Goal: Information Seeking & Learning: Check status

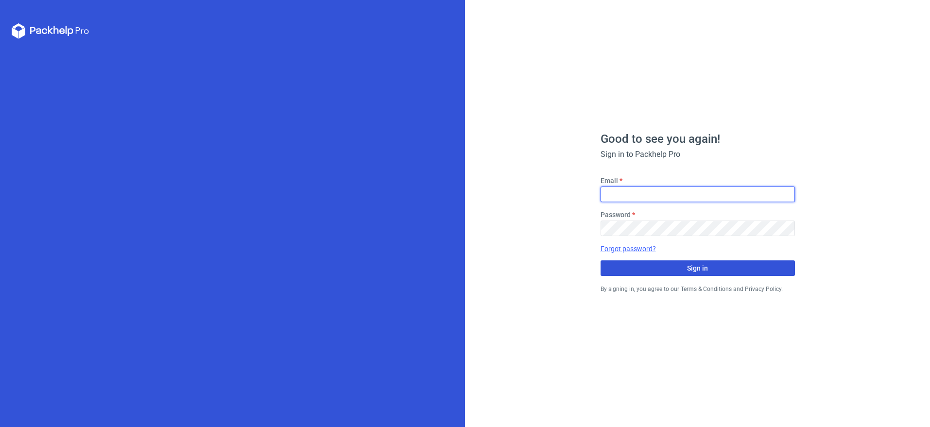
type input "[PERSON_NAME][EMAIL_ADDRESS][DOMAIN_NAME]"
click at [695, 267] on span "Sign in" at bounding box center [697, 268] width 21 height 7
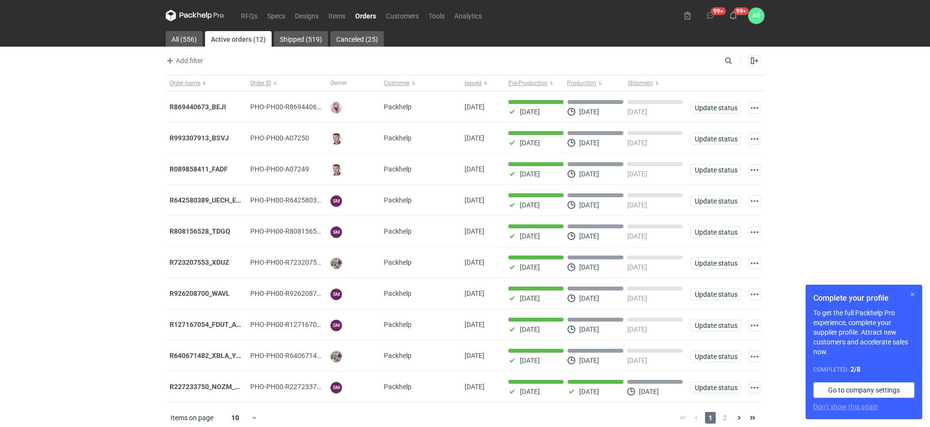
click at [912, 295] on button "button" at bounding box center [912, 295] width 12 height 12
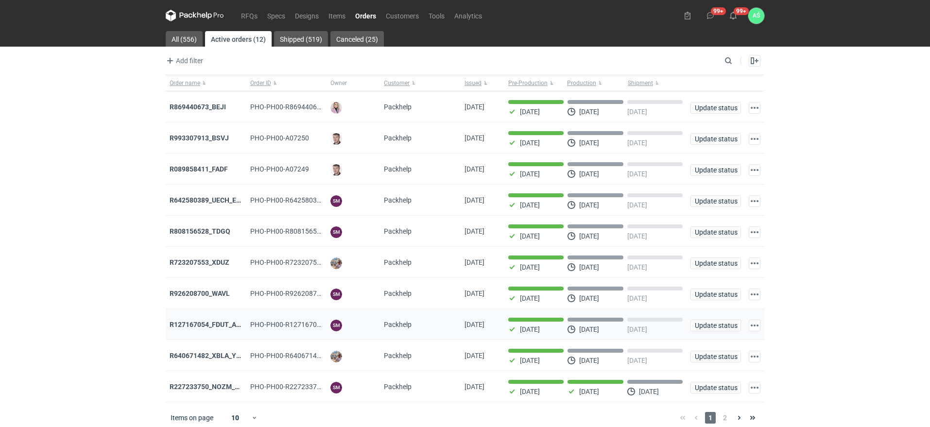
scroll to position [11, 0]
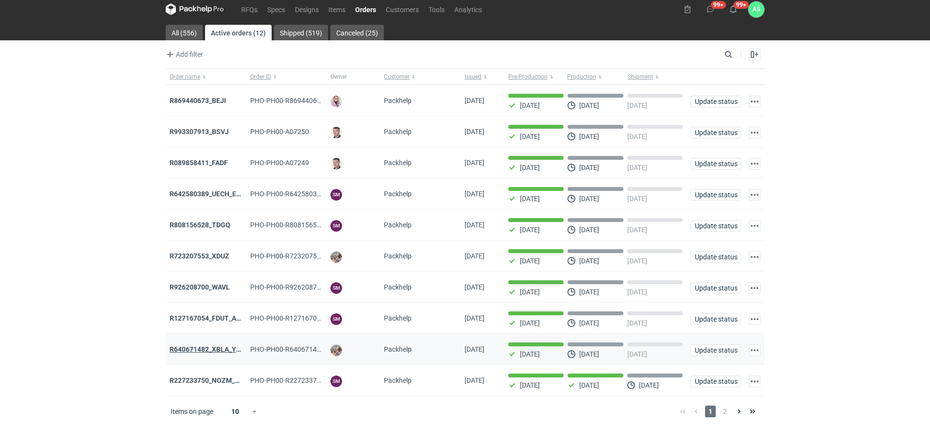
click at [201, 345] on strong "R640671482_XBLA_YSXL_LGDV_BUVN_WVLV" at bounding box center [240, 349] width 141 height 8
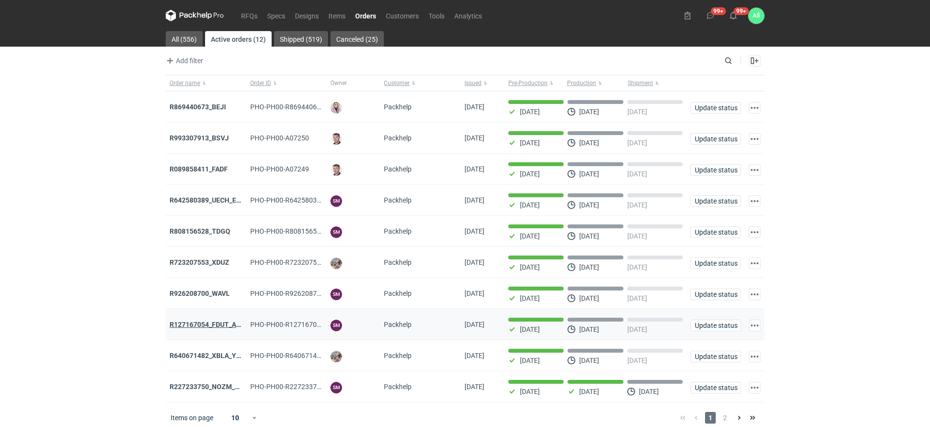
click at [211, 325] on strong "R127167054_FDUT_ACTL" at bounding box center [209, 325] width 79 height 8
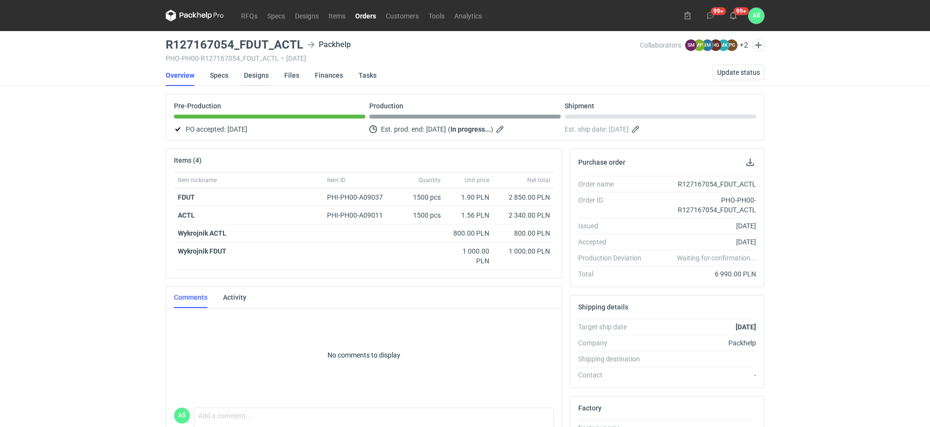
click at [266, 78] on link "Designs" at bounding box center [256, 75] width 25 height 21
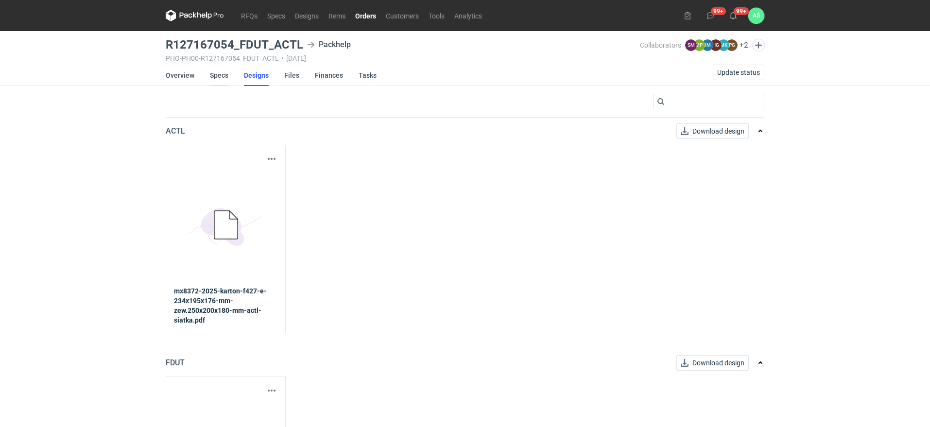
click at [227, 73] on li "Specs" at bounding box center [227, 75] width 34 height 21
click at [216, 77] on link "Specs" at bounding box center [219, 75] width 18 height 21
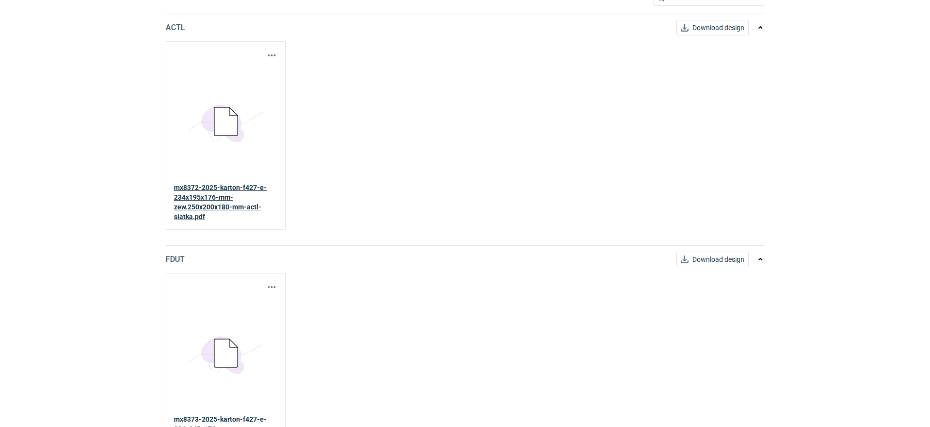
scroll to position [138, 0]
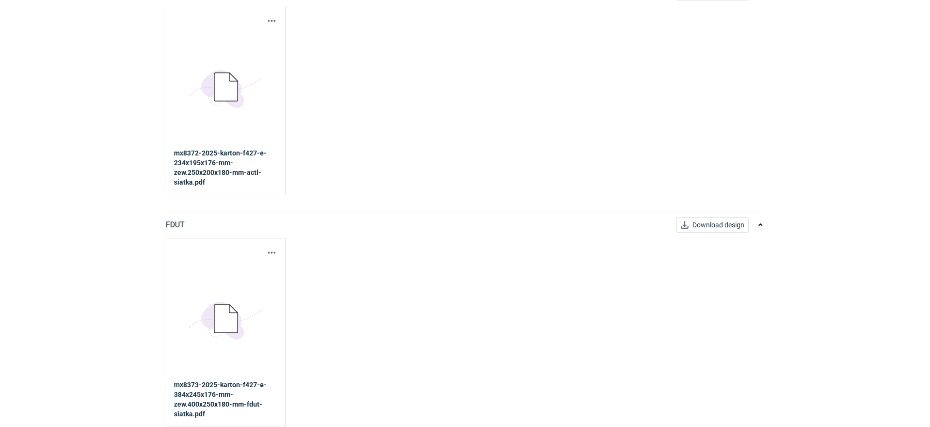
click at [235, 325] on icon at bounding box center [225, 319] width 23 height 28
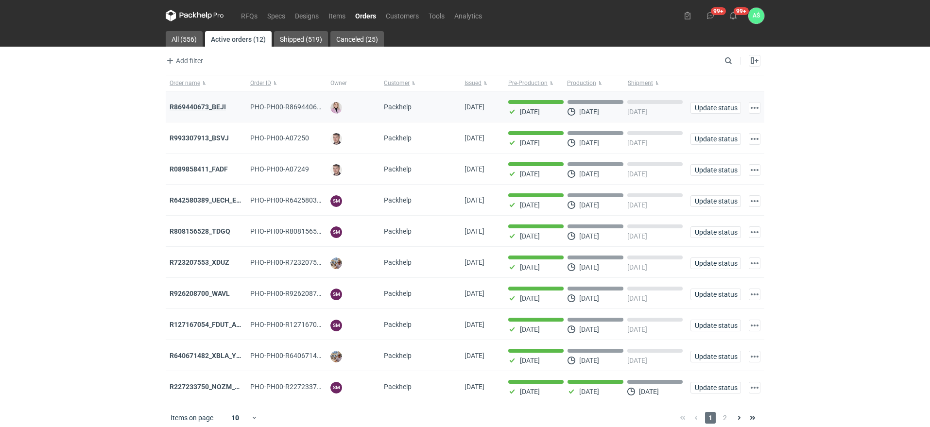
click at [214, 103] on strong "R869440673_BEJI" at bounding box center [198, 107] width 56 height 8
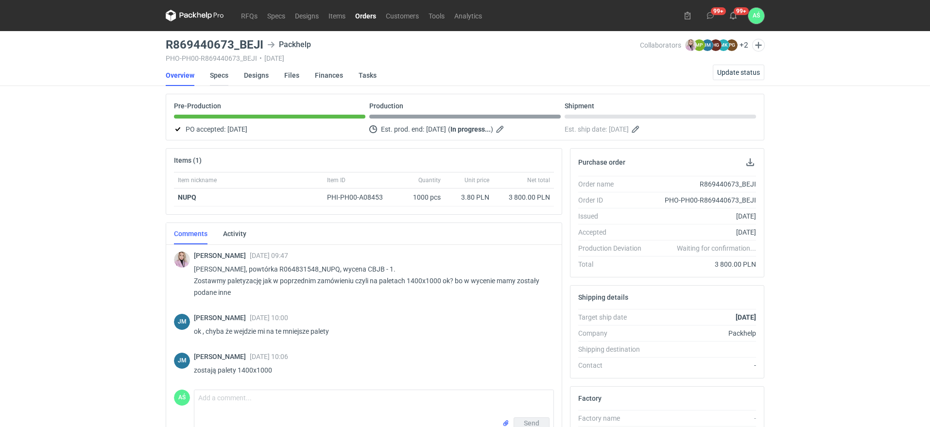
click at [221, 75] on link "Specs" at bounding box center [219, 75] width 18 height 21
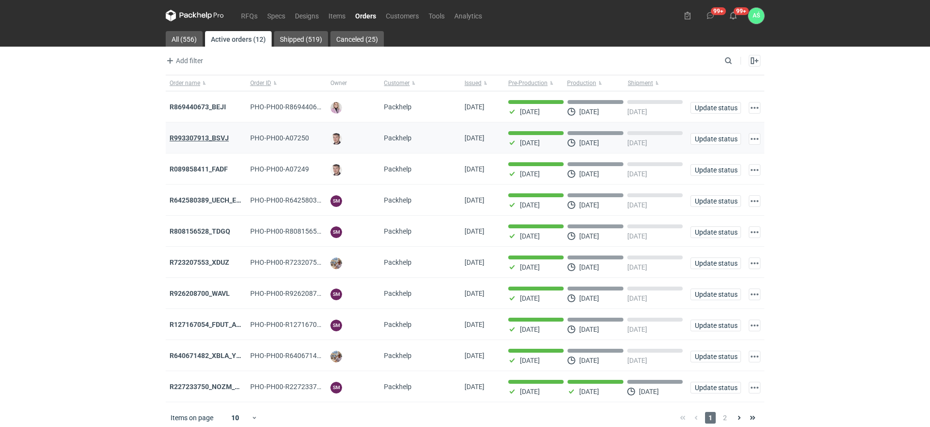
click at [214, 136] on strong "R993307913_BSVJ" at bounding box center [199, 138] width 59 height 8
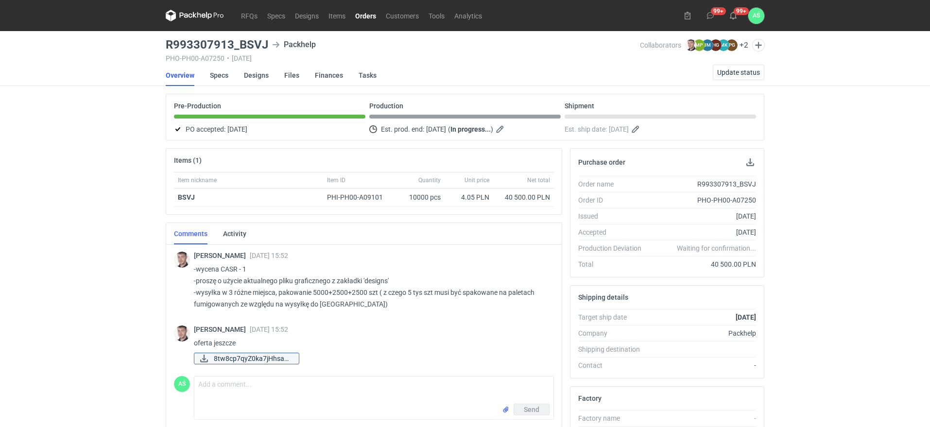
click at [276, 356] on span "8tw8cp7qyZ0ka7jHhsaQ..." at bounding box center [252, 358] width 77 height 11
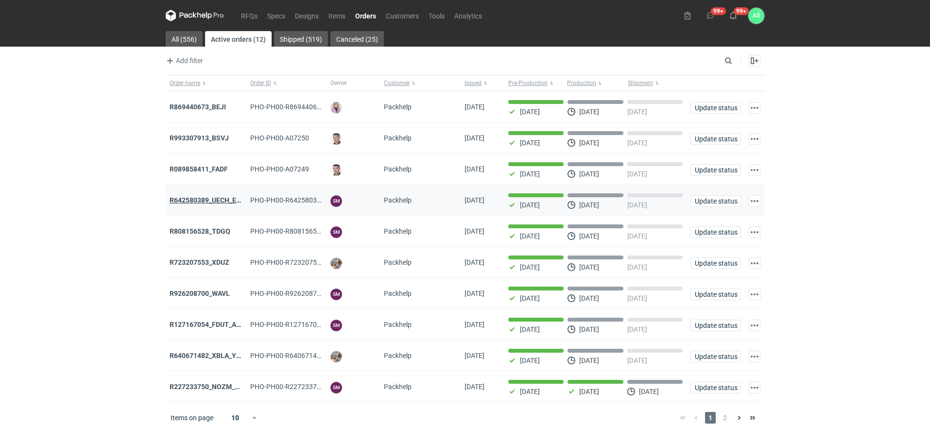
click at [216, 201] on strong "R642580389_UECH_ESJL" at bounding box center [209, 200] width 79 height 8
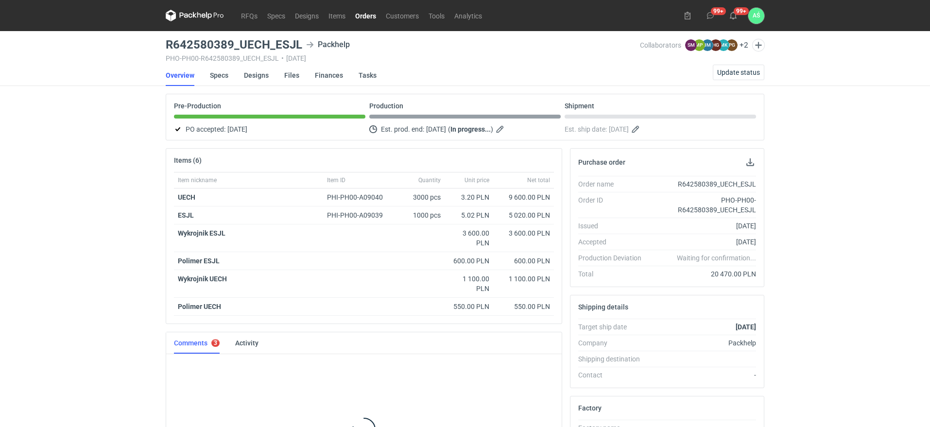
scroll to position [79, 0]
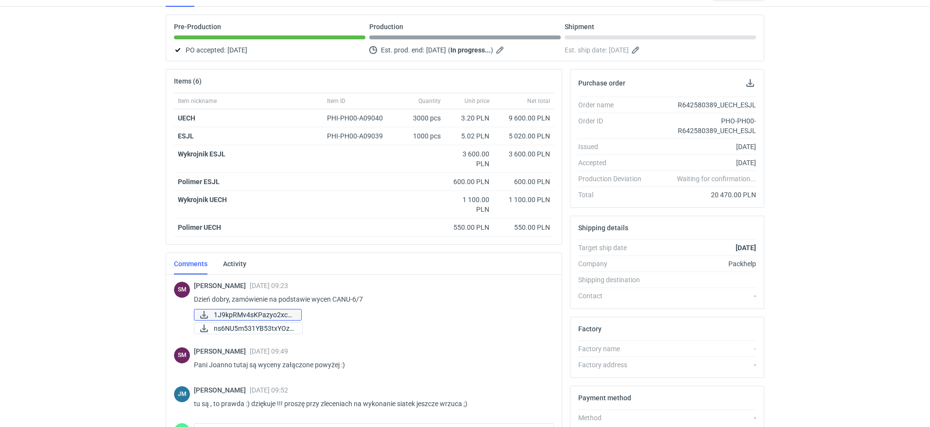
click at [266, 313] on span "1J9kpRMv4sKPazyo2xcD..." at bounding box center [254, 314] width 80 height 11
click at [251, 330] on span "ns6NU5m531YB53txYOzF..." at bounding box center [254, 328] width 81 height 11
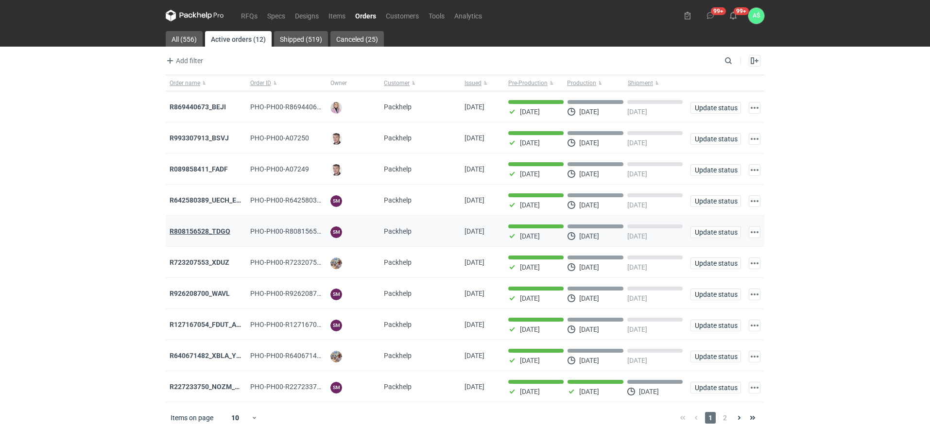
click at [210, 233] on strong "R808156528_TDGQ" at bounding box center [200, 231] width 61 height 8
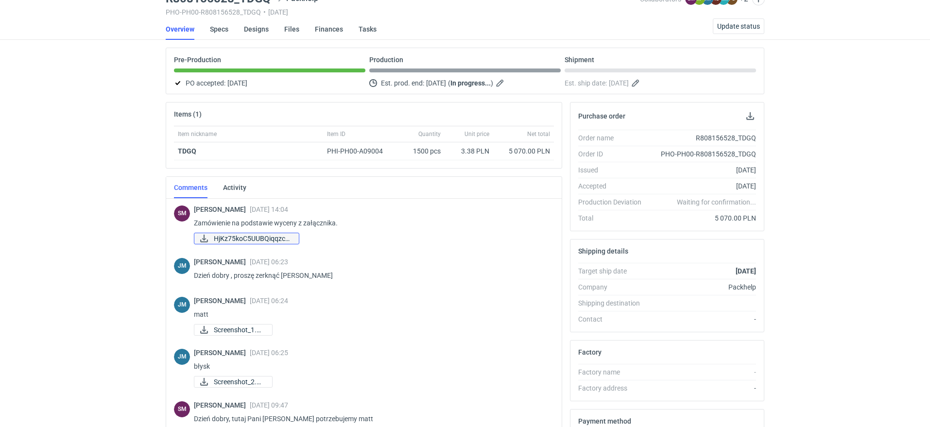
click at [281, 239] on span "HjKz75koC5UUBQiqqzc5..." at bounding box center [252, 238] width 77 height 11
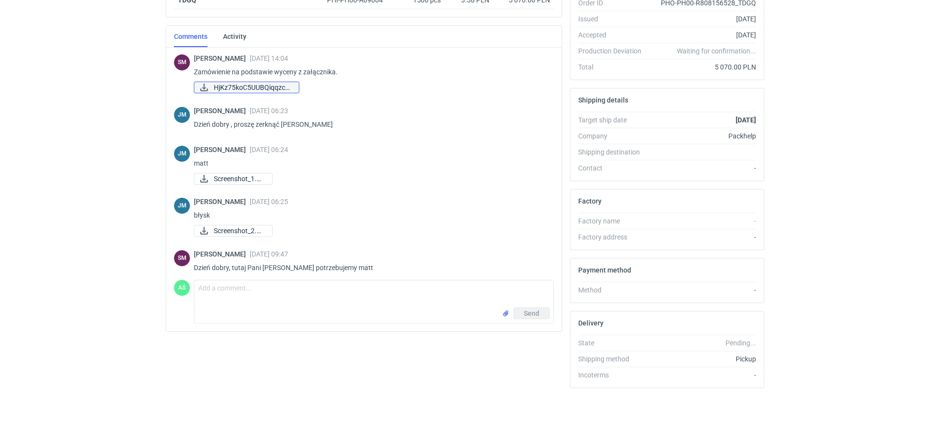
click at [264, 86] on span "HjKz75koC5UUBQiqqzc5..." at bounding box center [252, 87] width 77 height 11
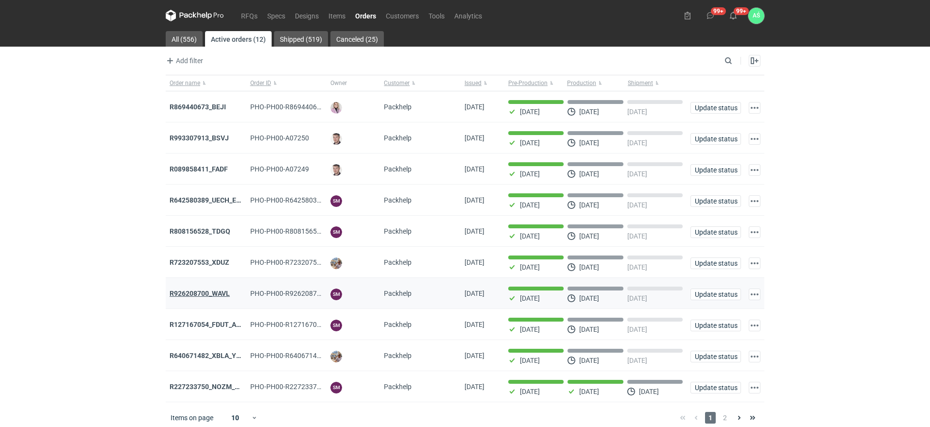
click at [210, 295] on strong "R926208700_WAVL" at bounding box center [200, 294] width 60 height 8
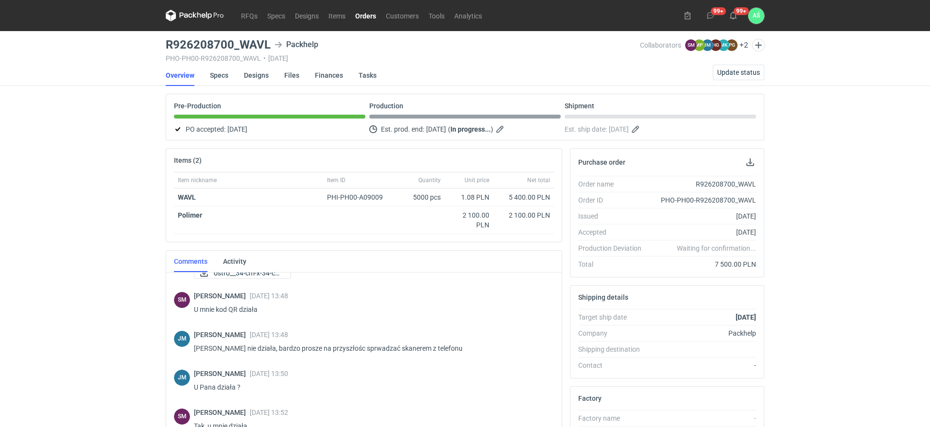
scroll to position [364, 0]
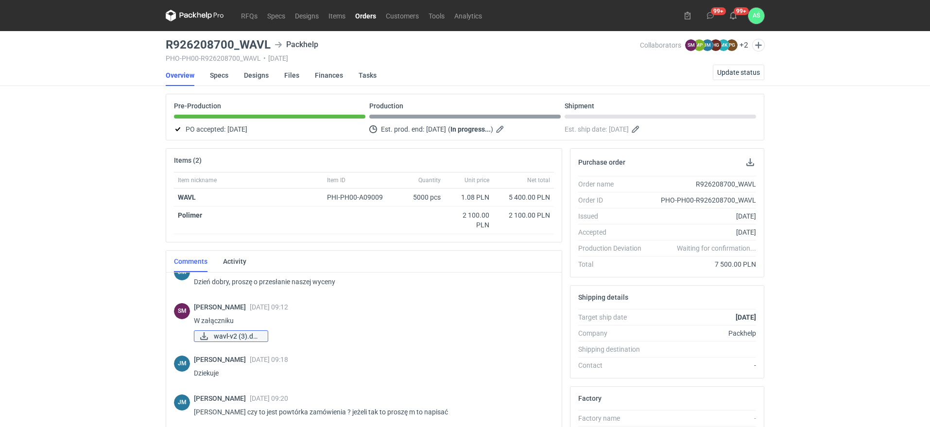
click at [218, 333] on span "wavl-v2 (3).docx" at bounding box center [237, 336] width 46 height 11
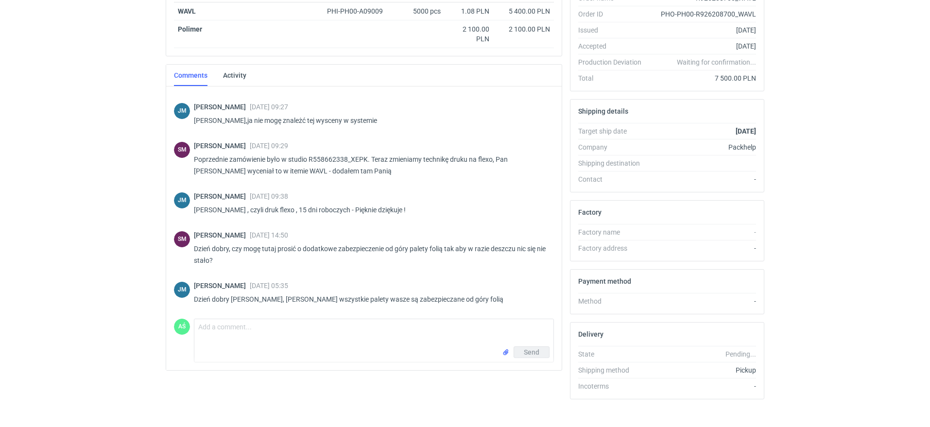
scroll to position [197, 0]
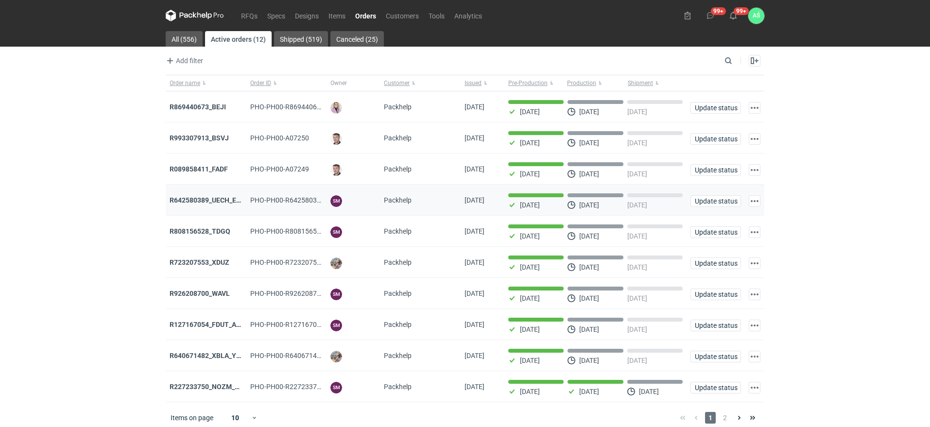
click at [596, 215] on div "[DATE] [DATE] [DATE]" at bounding box center [595, 200] width 182 height 31
click at [253, 15] on link "RFQs" at bounding box center [249, 16] width 26 height 12
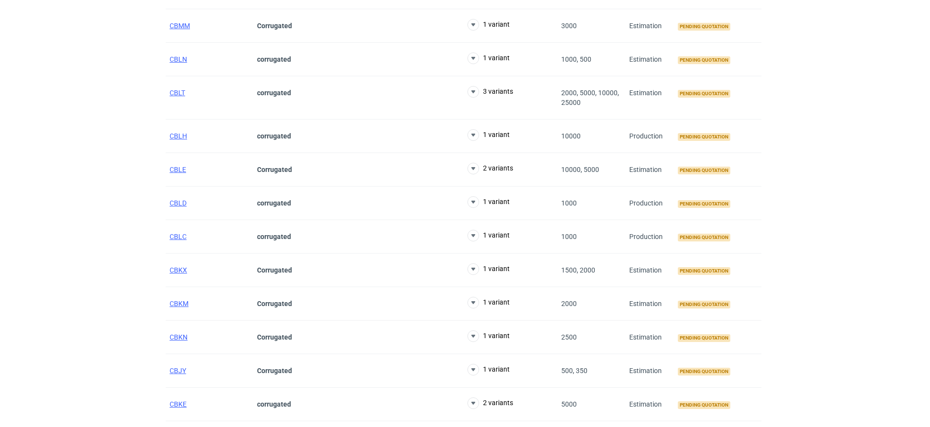
scroll to position [243, 0]
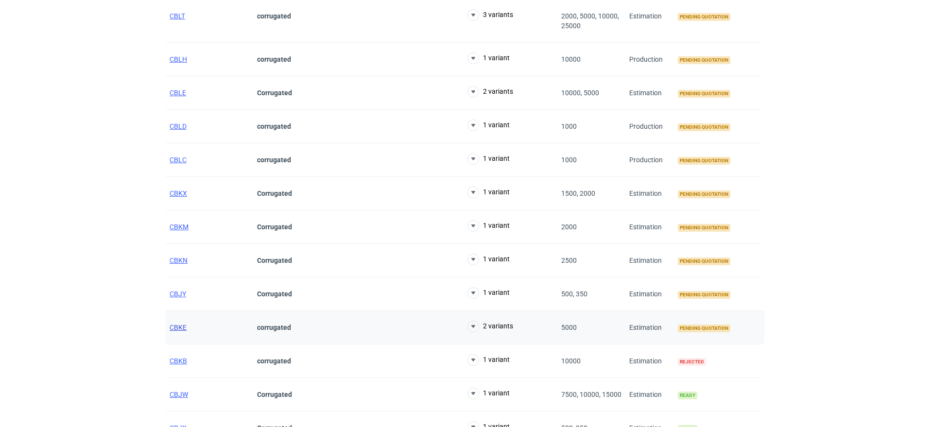
click at [184, 329] on span "CBKE" at bounding box center [178, 328] width 17 height 8
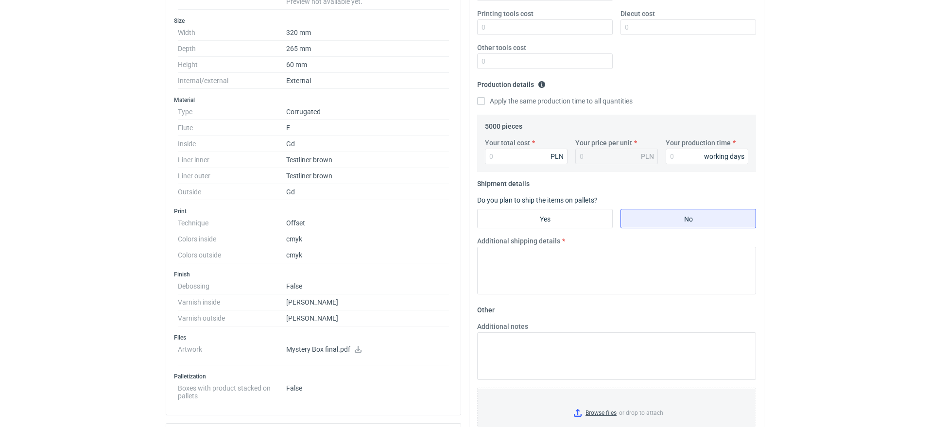
scroll to position [243, 0]
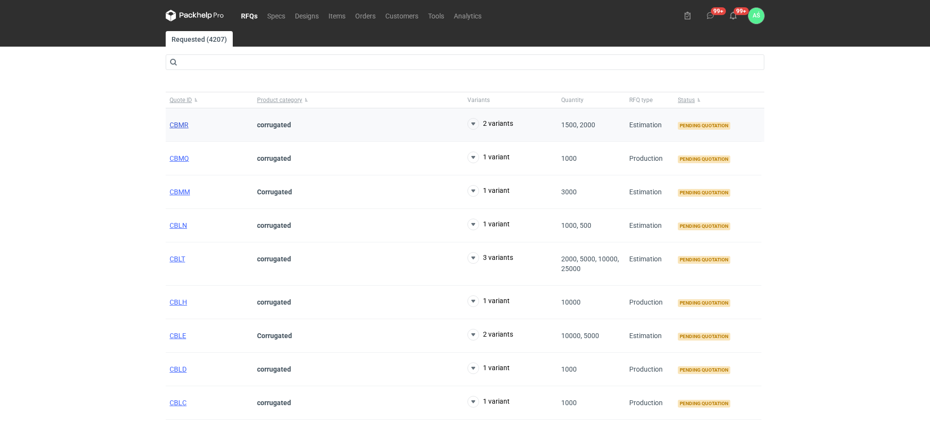
click at [184, 126] on span "CBMR" at bounding box center [179, 125] width 19 height 8
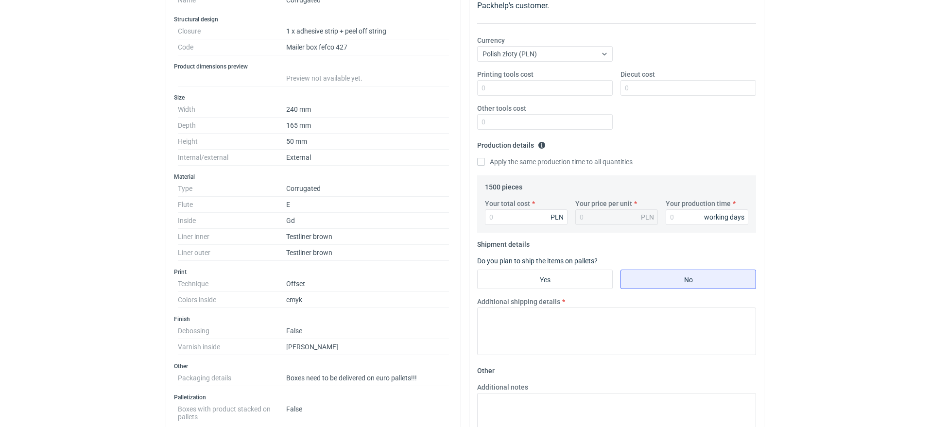
scroll to position [243, 0]
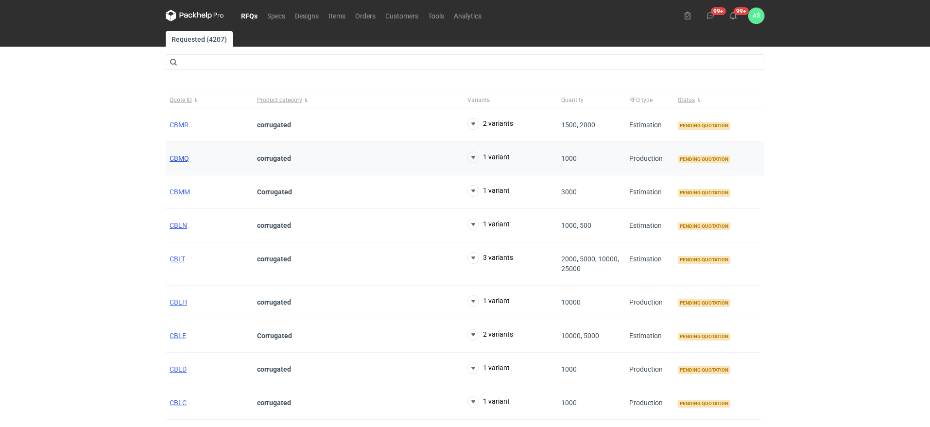
click at [174, 160] on span "CBMQ" at bounding box center [179, 158] width 19 height 8
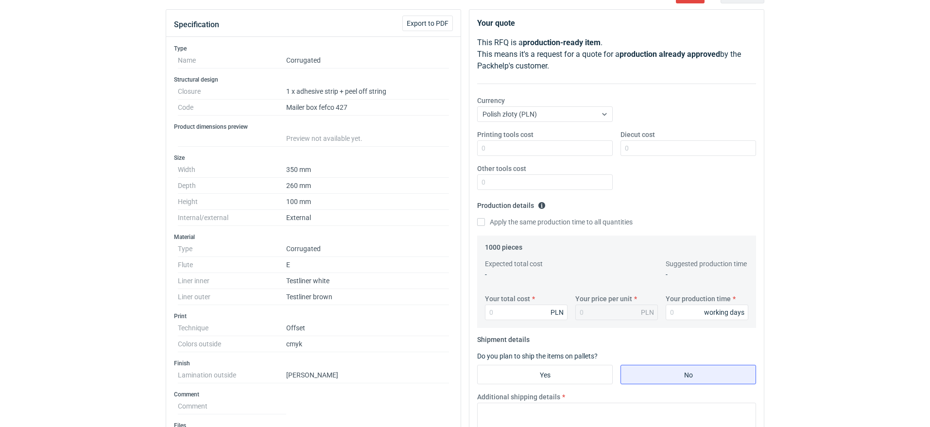
scroll to position [121, 0]
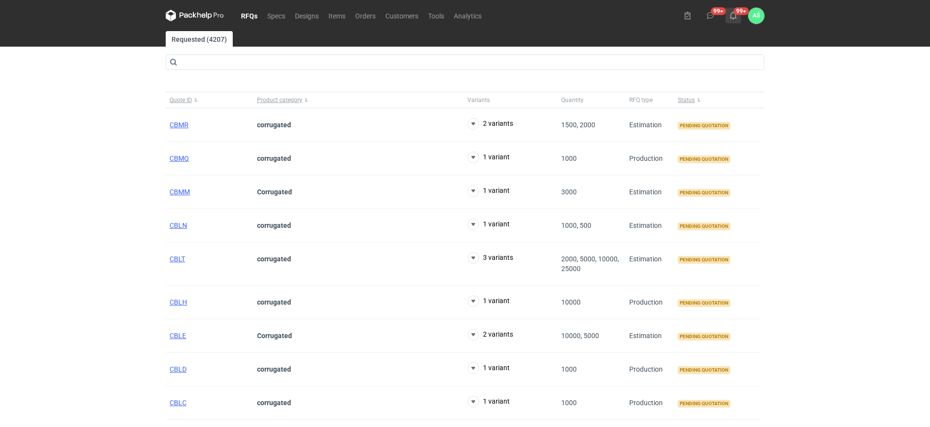
click at [737, 18] on button "99+" at bounding box center [733, 16] width 16 height 16
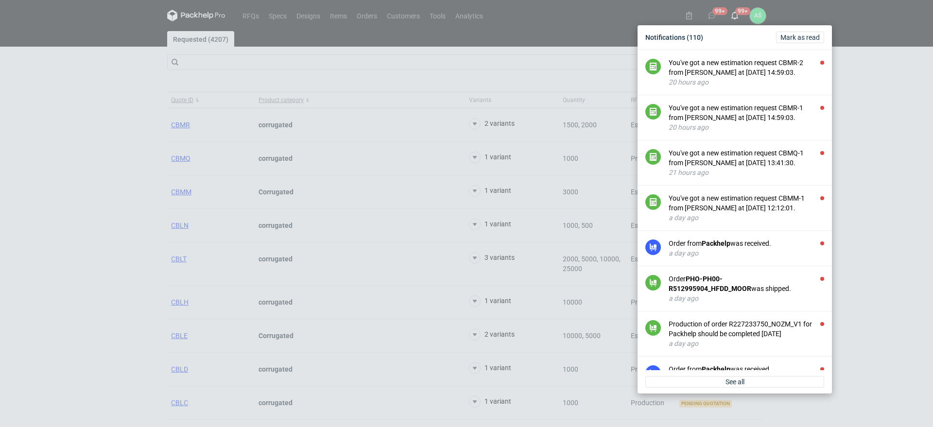
click at [911, 338] on div "Notifications (110) [PERSON_NAME] as read You've got a new estimation request C…" at bounding box center [466, 213] width 933 height 427
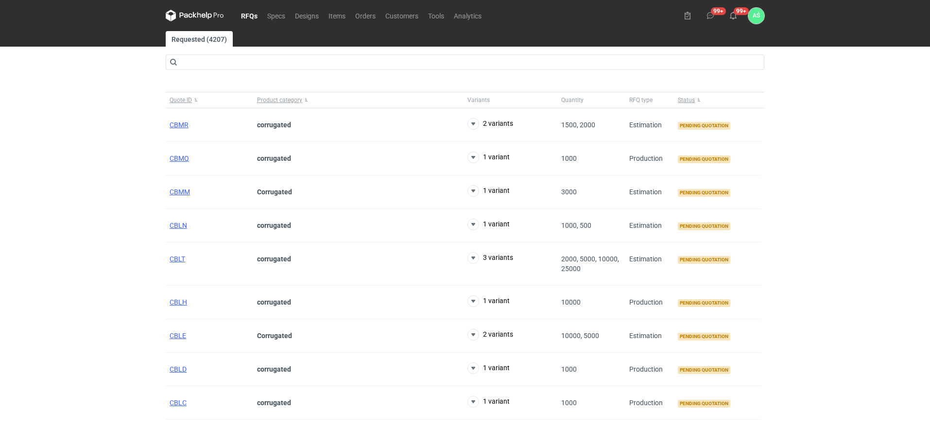
click at [752, 18] on figcaption "AŚ" at bounding box center [756, 16] width 16 height 16
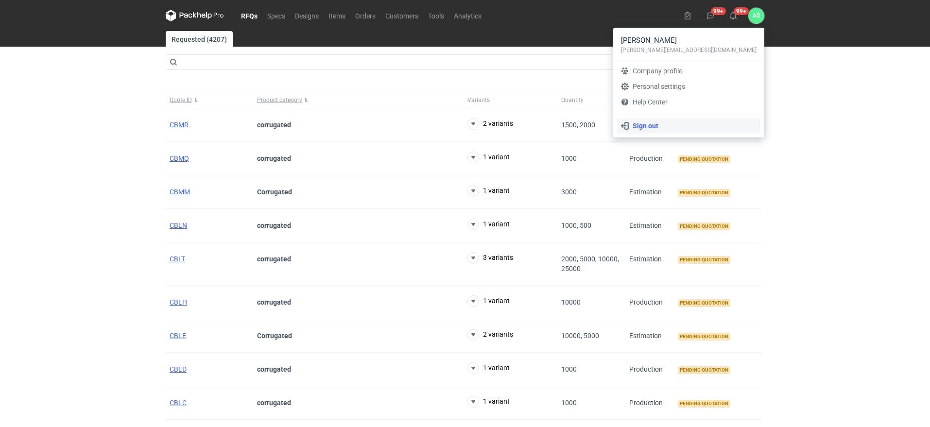
click at [667, 124] on link "Sign out" at bounding box center [688, 126] width 143 height 16
